Goal: Information Seeking & Learning: Find specific fact

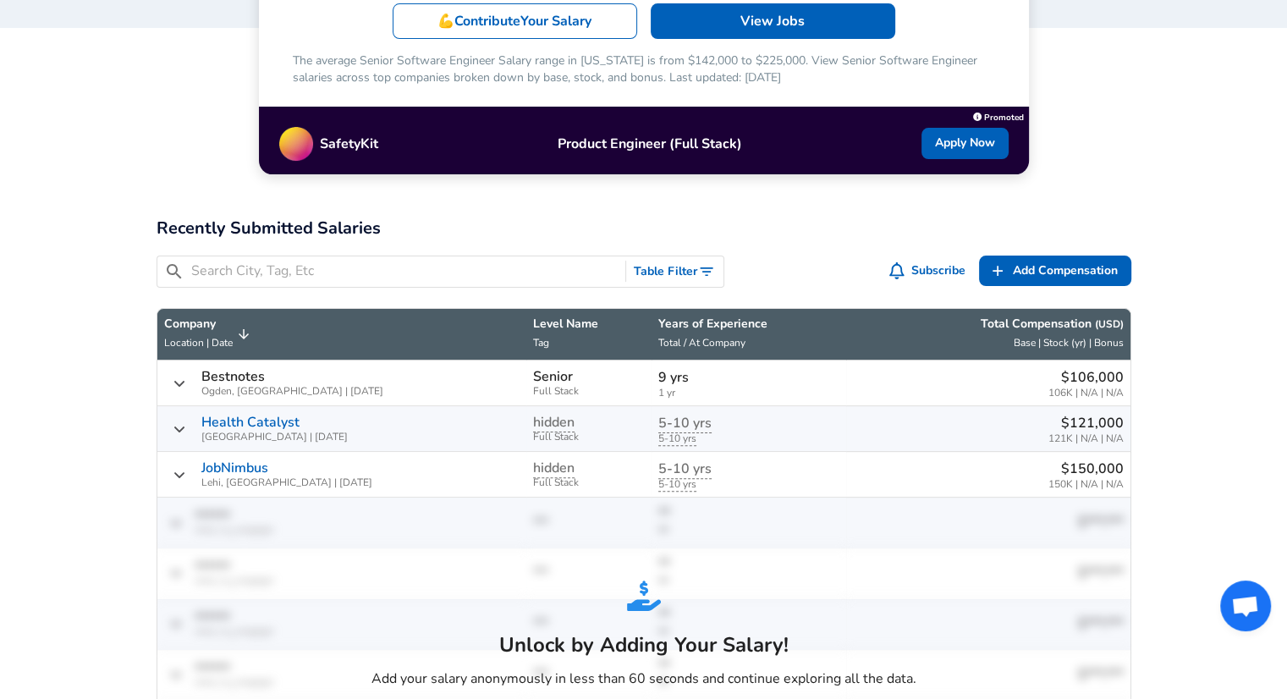
scroll to position [1, 0]
click at [717, 619] on div "Unlock by Adding Your Salary! Add your salary anonymously in less than 60 secon…" at bounding box center [644, 675] width 559 height 207
click at [630, 596] on img "Salary Submissions" at bounding box center [644, 596] width 34 height 34
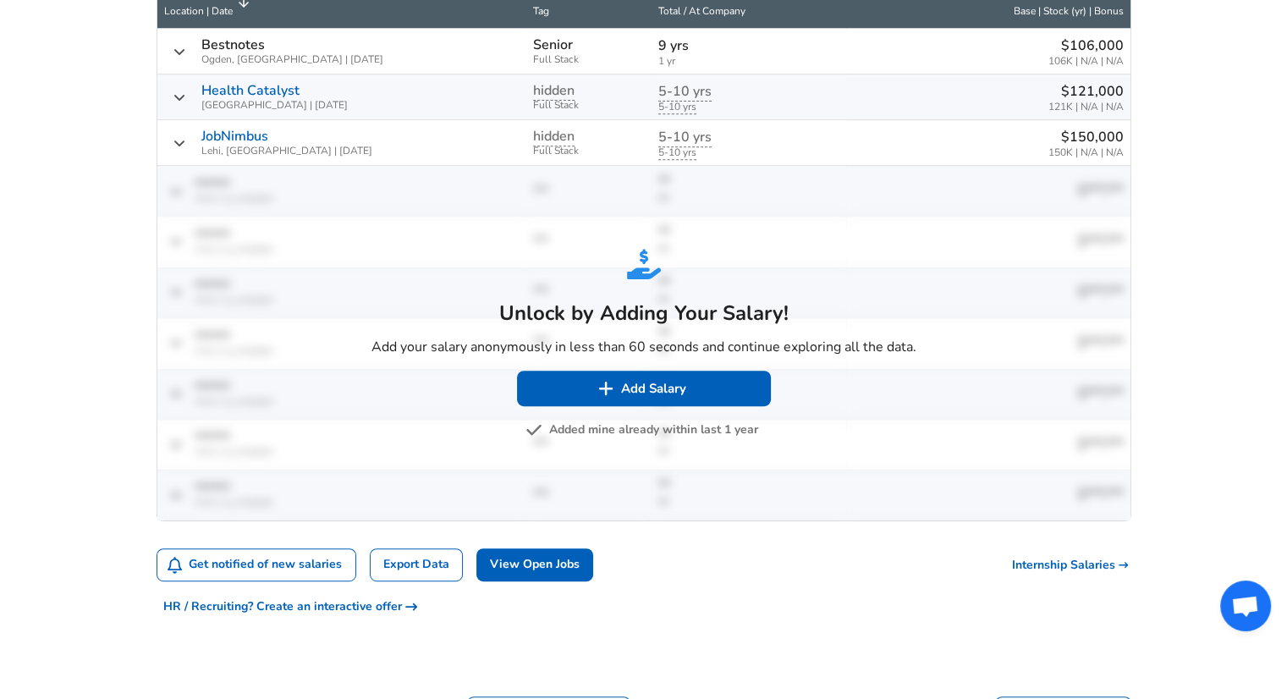
scroll to position [697, 0]
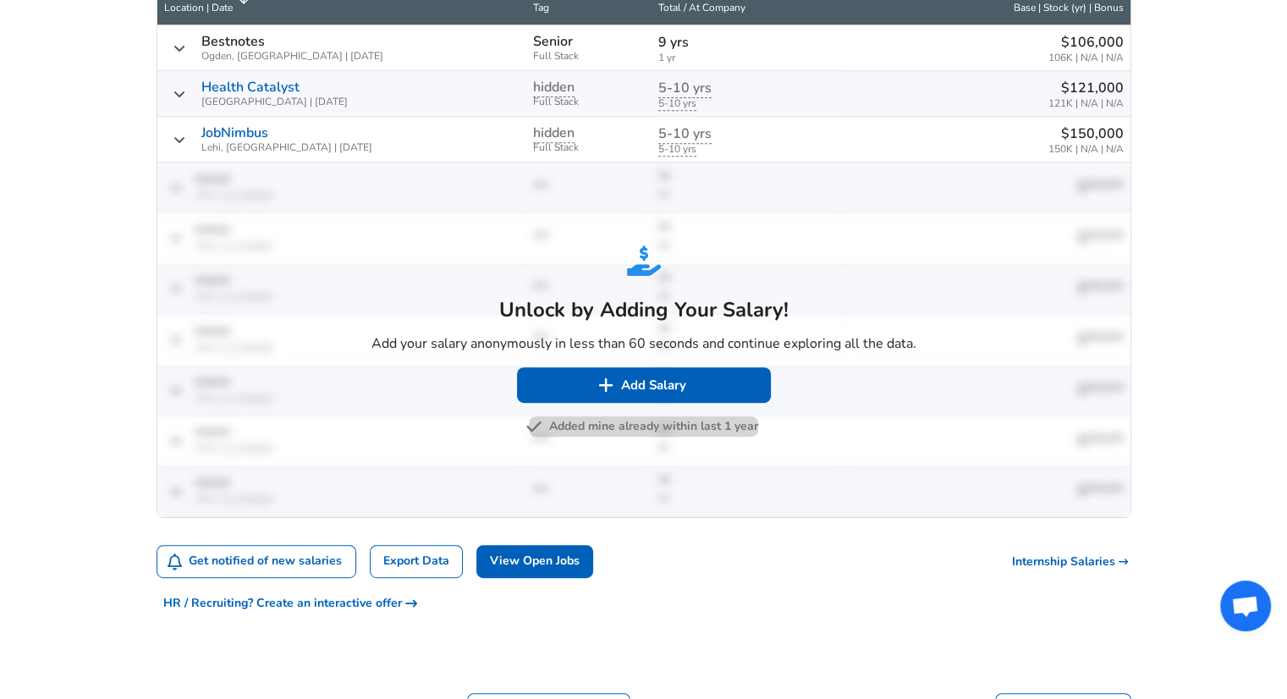
click at [620, 418] on button "Added mine already within last 1 year" at bounding box center [643, 426] width 229 height 21
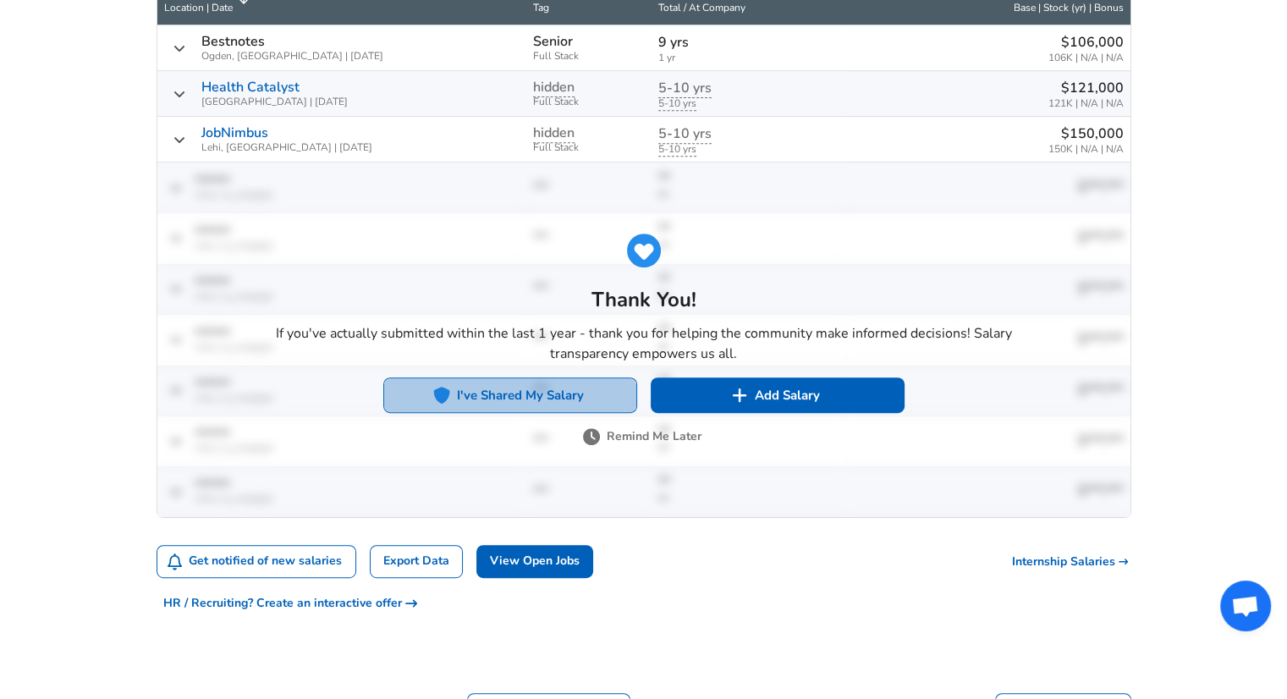
click at [567, 397] on button "I've Shared My Salary" at bounding box center [510, 395] width 254 height 36
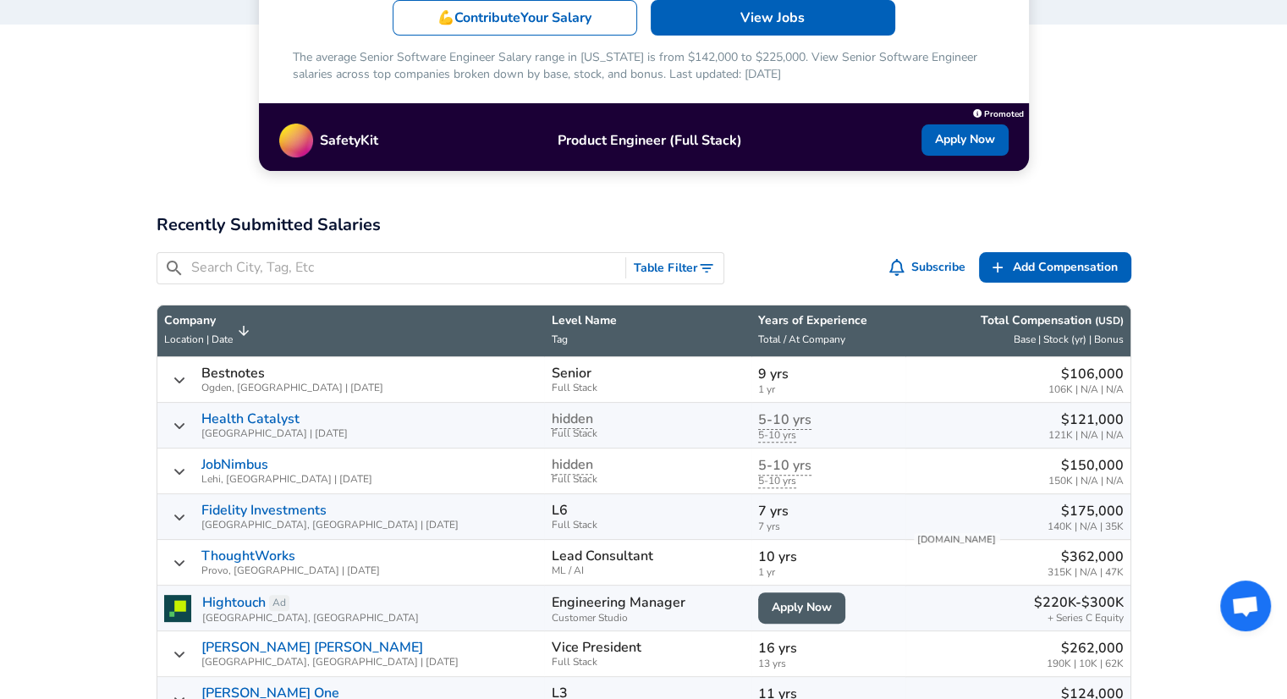
scroll to position [339, 0]
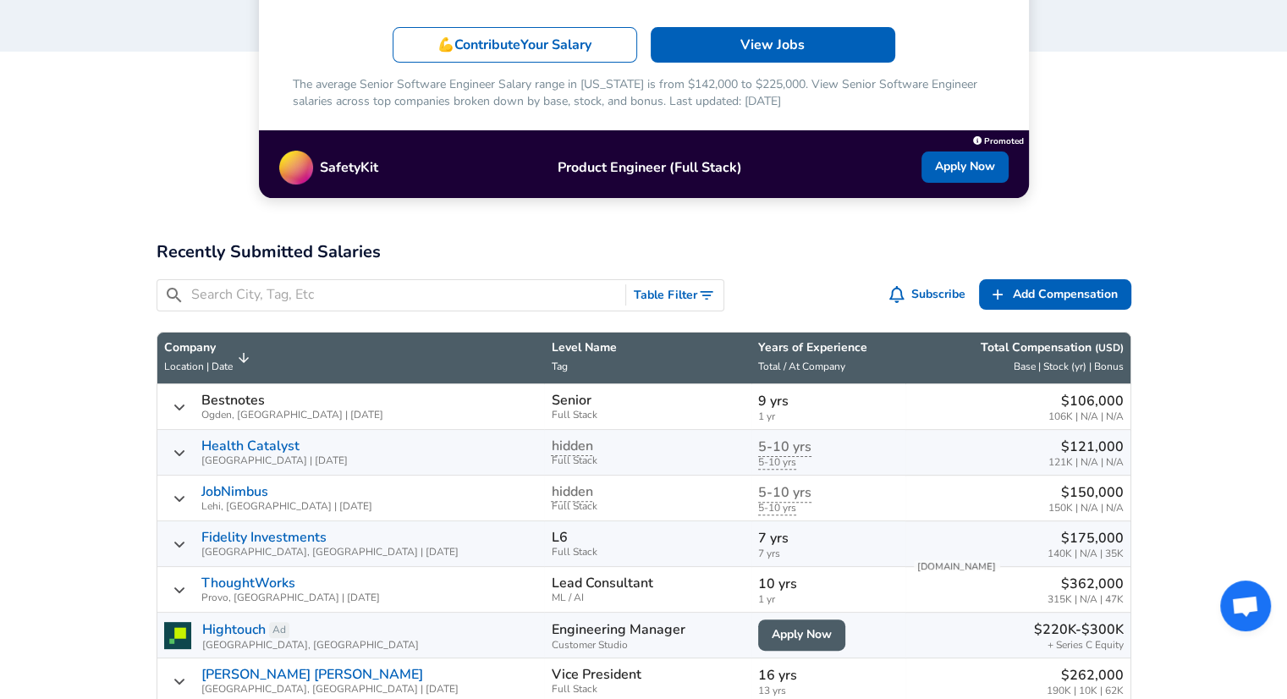
click at [427, 291] on input "Search City, Tag, Etc" at bounding box center [405, 294] width 428 height 21
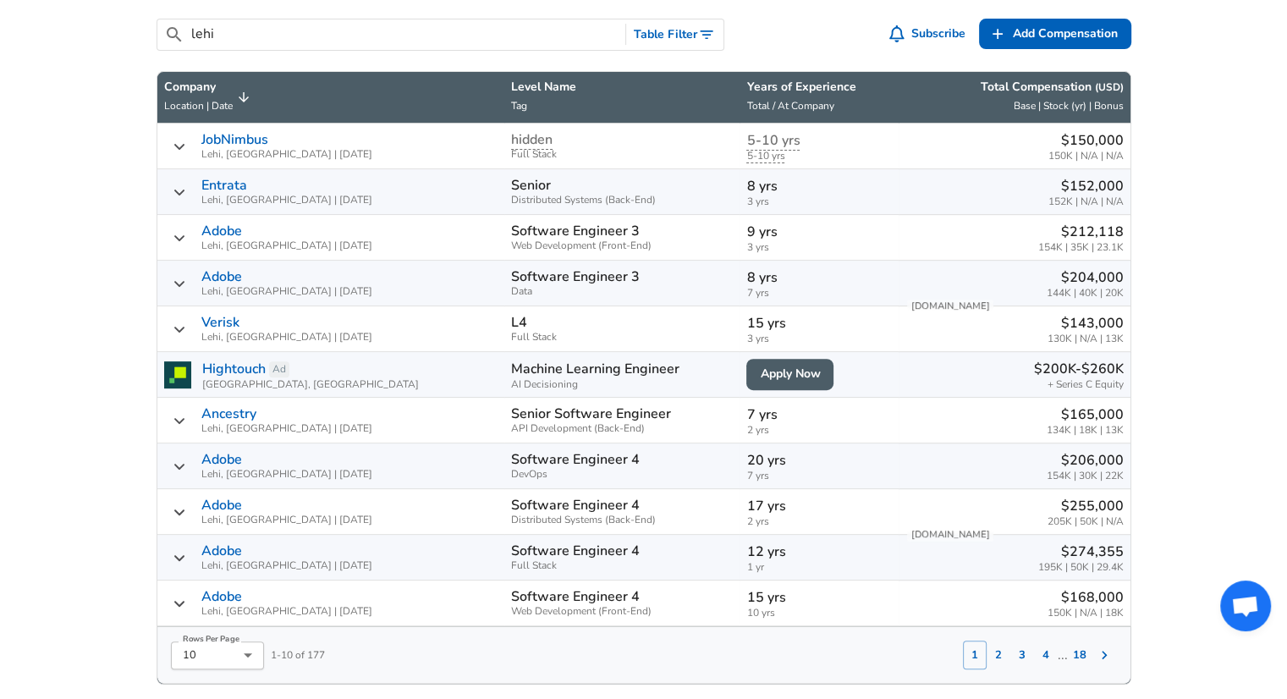
scroll to position [601, 0]
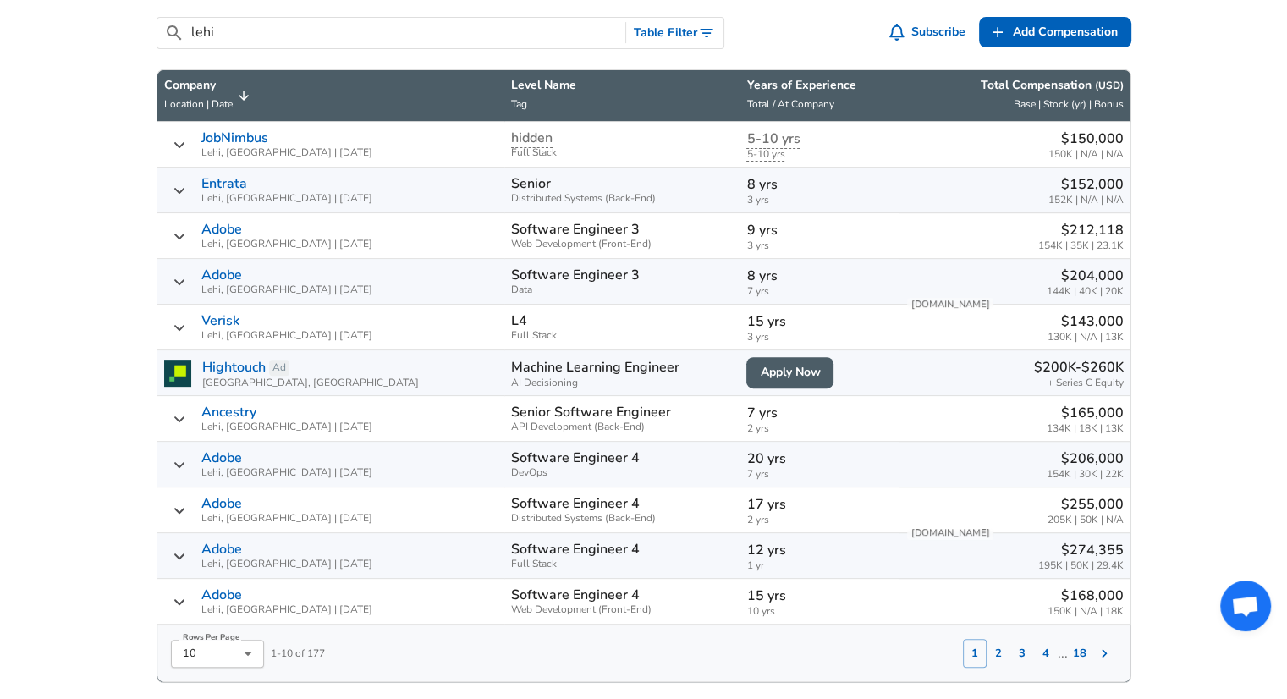
type input "lehi"
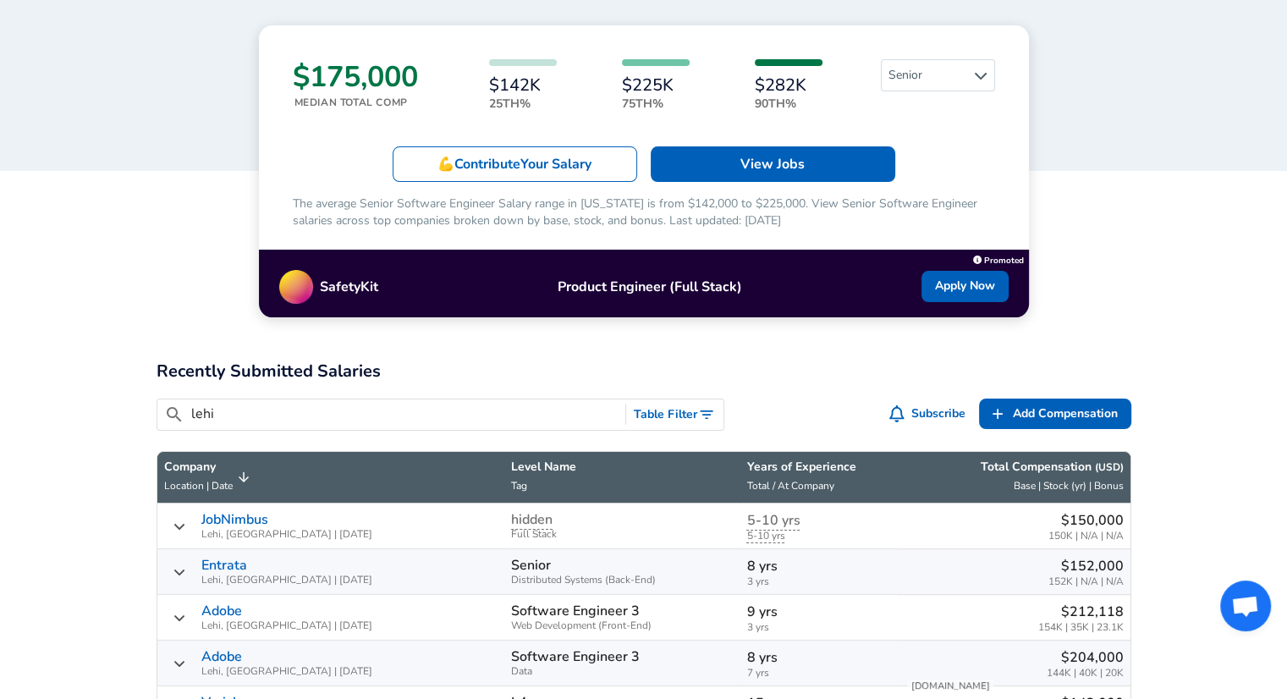
scroll to position [0, 0]
